Goal: Check status: Check status

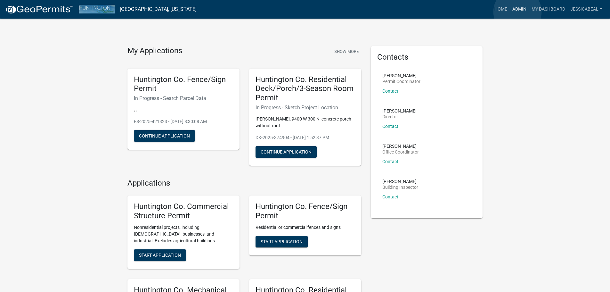
click at [517, 12] on link "Admin" at bounding box center [518, 9] width 19 height 12
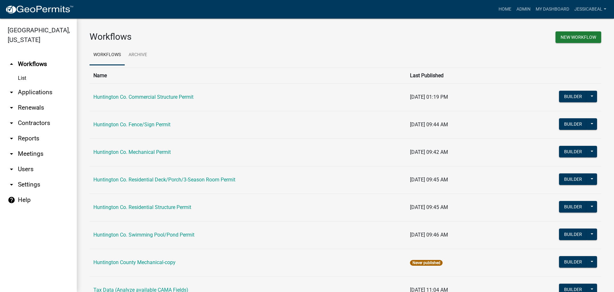
click at [43, 95] on link "arrow_drop_down Applications" at bounding box center [38, 91] width 77 height 15
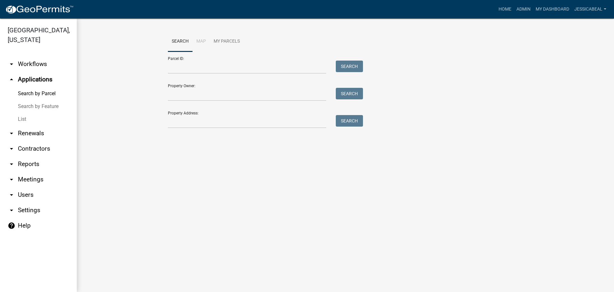
click at [24, 118] on link "List" at bounding box center [38, 119] width 77 height 13
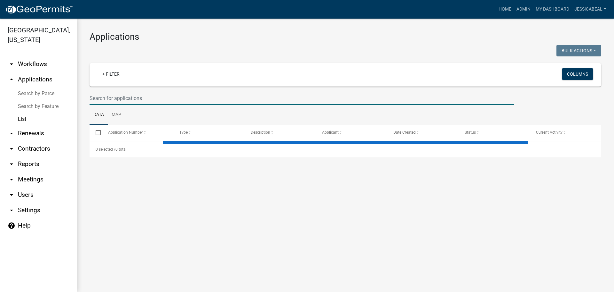
click at [127, 97] on input "text" at bounding box center [302, 98] width 425 height 13
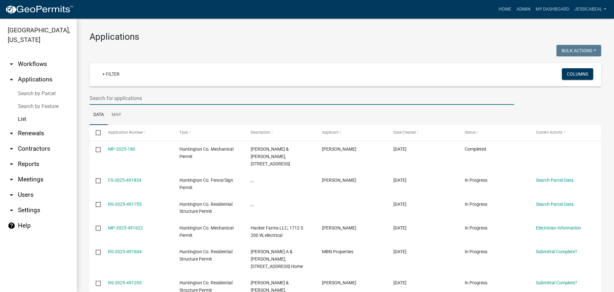
click at [127, 97] on input "text" at bounding box center [302, 98] width 425 height 13
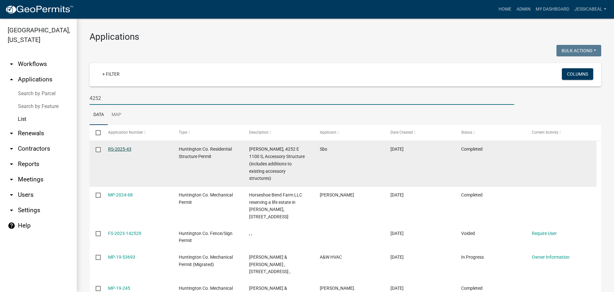
type input "4252"
click at [123, 146] on link "RS-2025-43" at bounding box center [119, 148] width 23 height 5
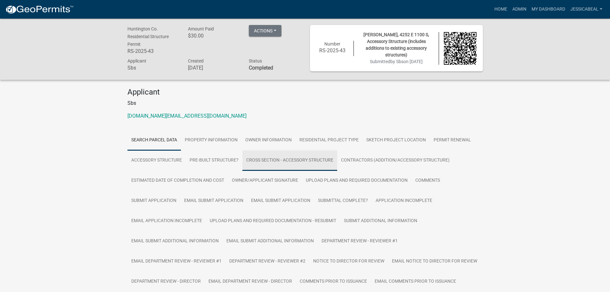
click at [316, 158] on link "Cross Section - Accessory Structure" at bounding box center [289, 160] width 95 height 20
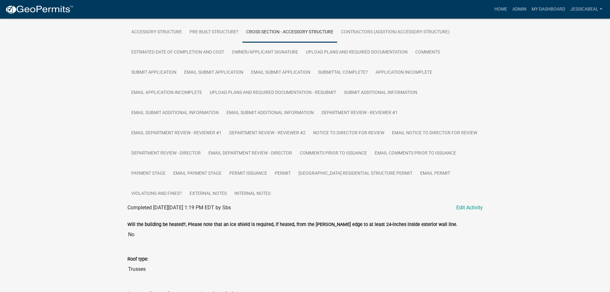
scroll to position [64, 0]
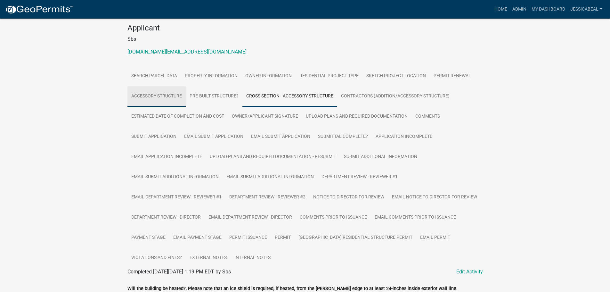
click at [156, 97] on link "Accessory Structure" at bounding box center [156, 96] width 58 height 20
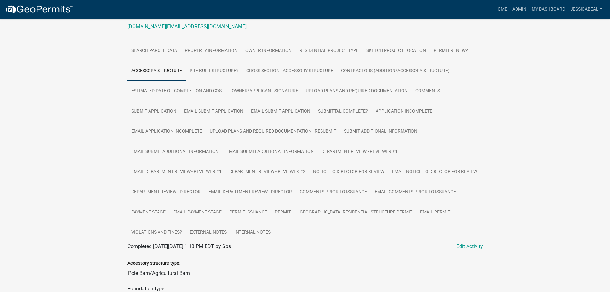
scroll to position [96, 0]
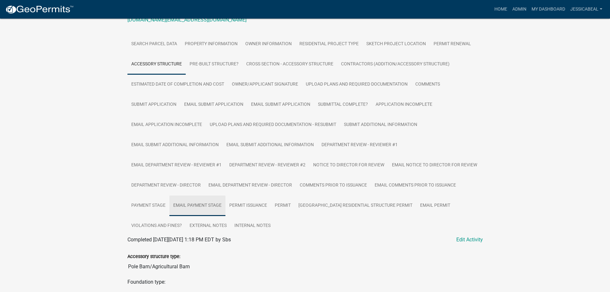
click at [206, 202] on link "Email Payment Stage" at bounding box center [197, 205] width 56 height 20
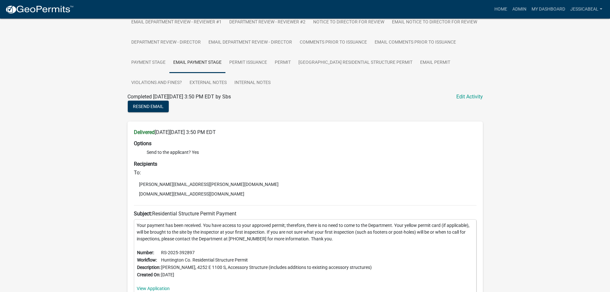
scroll to position [219, 0]
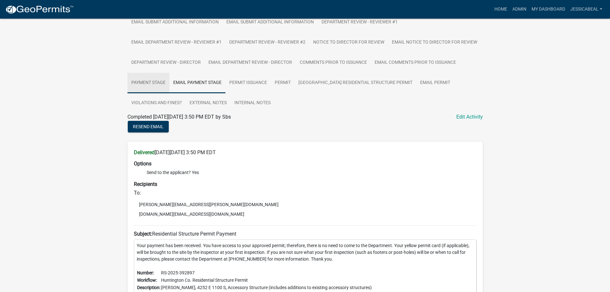
click at [136, 76] on link "Payment Stage" at bounding box center [148, 83] width 42 height 20
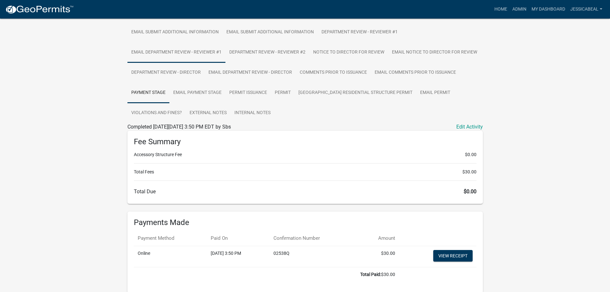
scroll to position [237, 0]
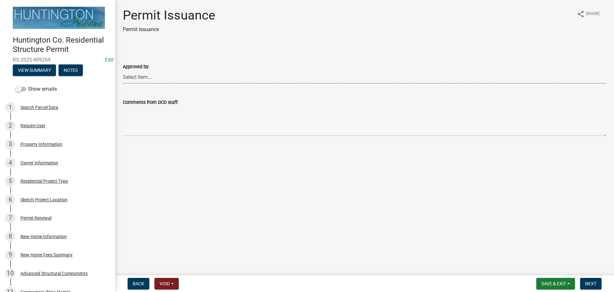
click at [141, 79] on select "Select Item... Kim Hostetler Greg Ricker Jessica Beal Laci Langston" at bounding box center [365, 76] width 484 height 13
click at [123, 70] on select "Select Item... Kim Hostetler Greg Ricker Jessica Beal Laci Langston" at bounding box center [365, 76] width 484 height 13
select select "cc8bb435-ea07-44aa-b5a4-aff1abb1e5ec"
click at [590, 289] on nav "Back Void Withdraw Lock Expire Void Save & Exit Save Save & Exit Next" at bounding box center [364, 283] width 499 height 17
click at [590, 281] on span "Next" at bounding box center [591, 283] width 11 height 5
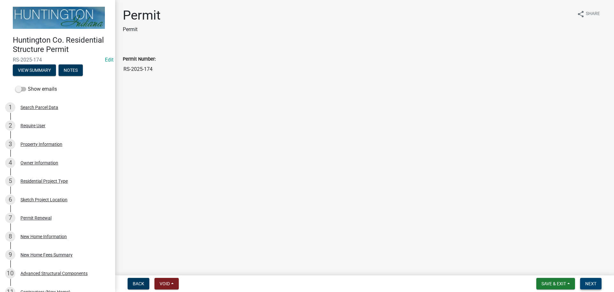
click at [595, 283] on span "Next" at bounding box center [591, 283] width 11 height 5
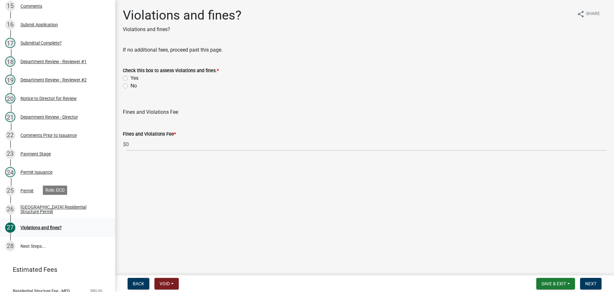
scroll to position [381, 0]
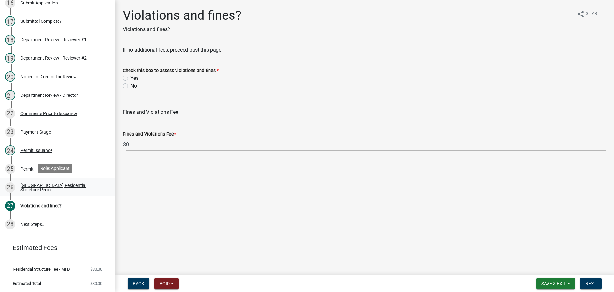
click at [38, 183] on div "Huntington County Residential Structure Permit" at bounding box center [62, 187] width 84 height 9
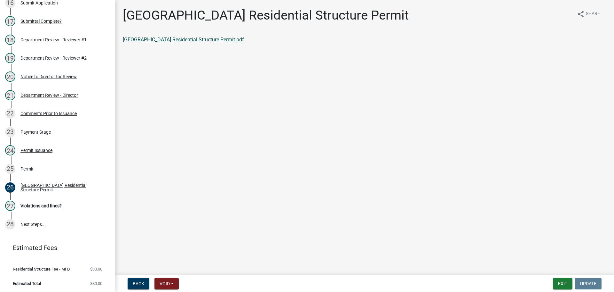
click at [212, 42] on link "Huntington County Residential Structure Permit.pdf" at bounding box center [183, 39] width 121 height 6
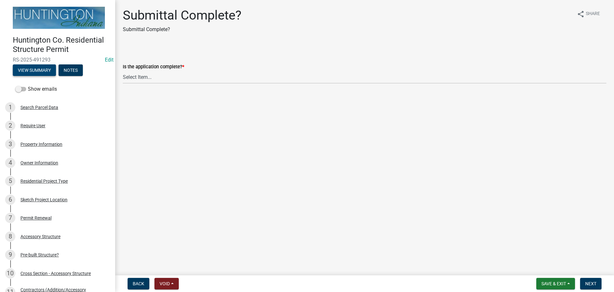
click at [49, 72] on button "View Summary" at bounding box center [34, 70] width 43 height 12
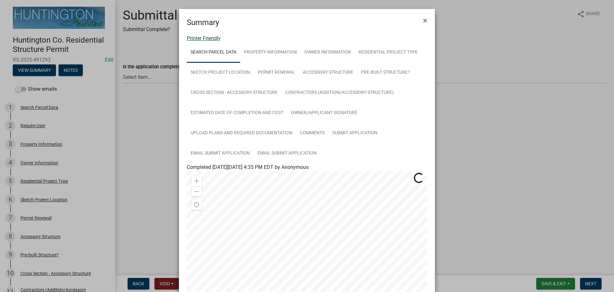
click at [195, 37] on link "Printer Friendly" at bounding box center [204, 38] width 34 height 6
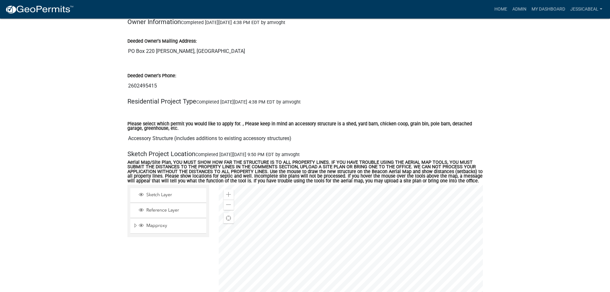
scroll to position [544, 0]
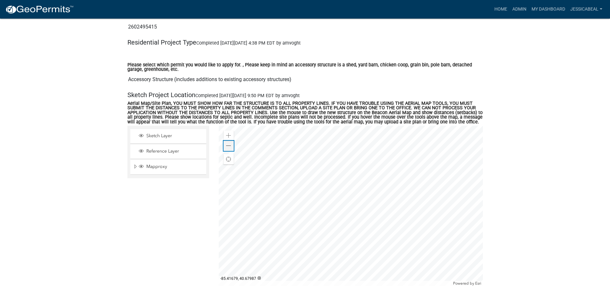
click at [228, 148] on span at bounding box center [228, 145] width 5 height 5
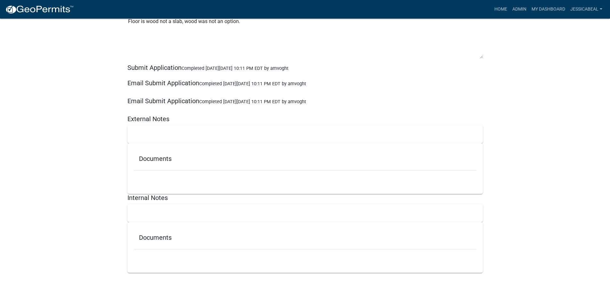
scroll to position [2692, 0]
